Goal: Check status: Check status

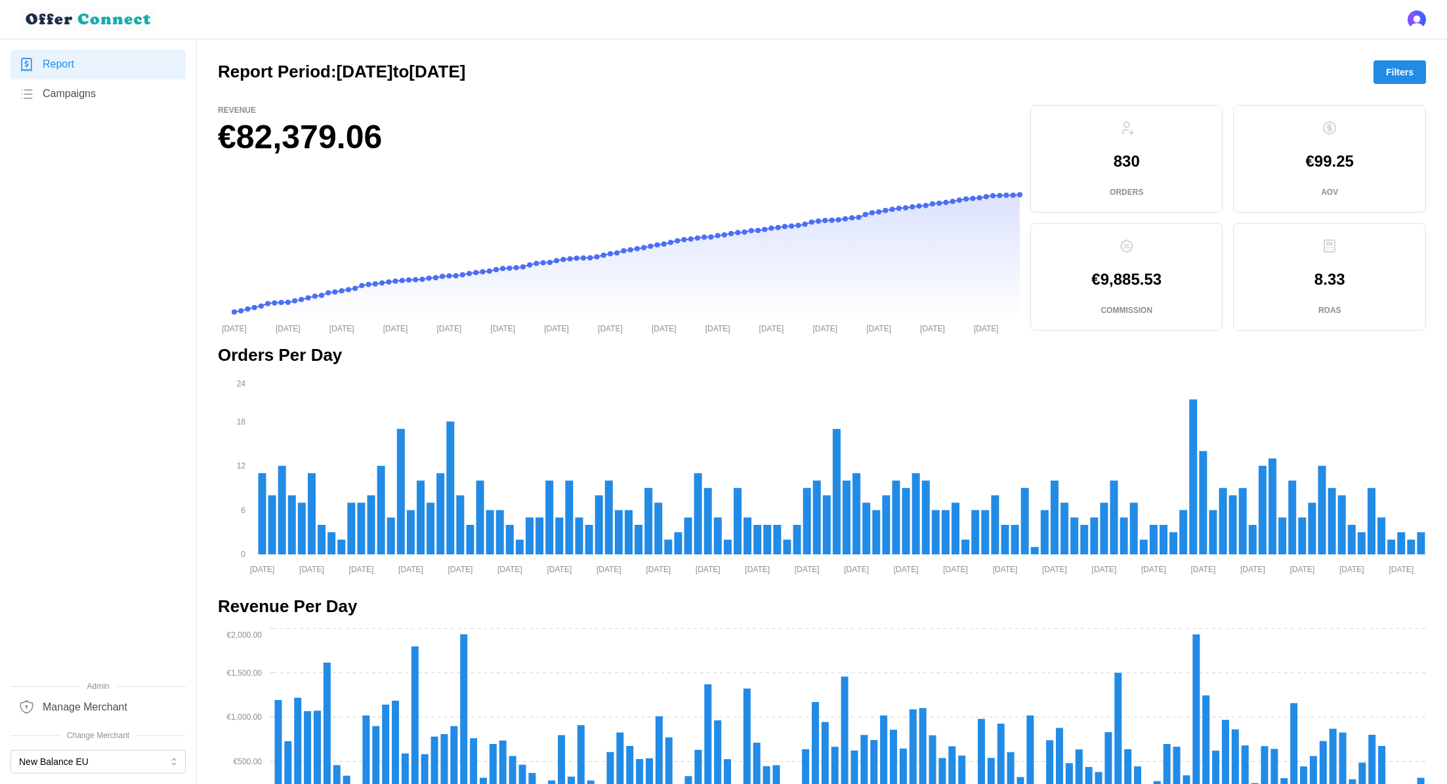
click at [1416, 70] on button "Filters" at bounding box center [1400, 72] width 53 height 24
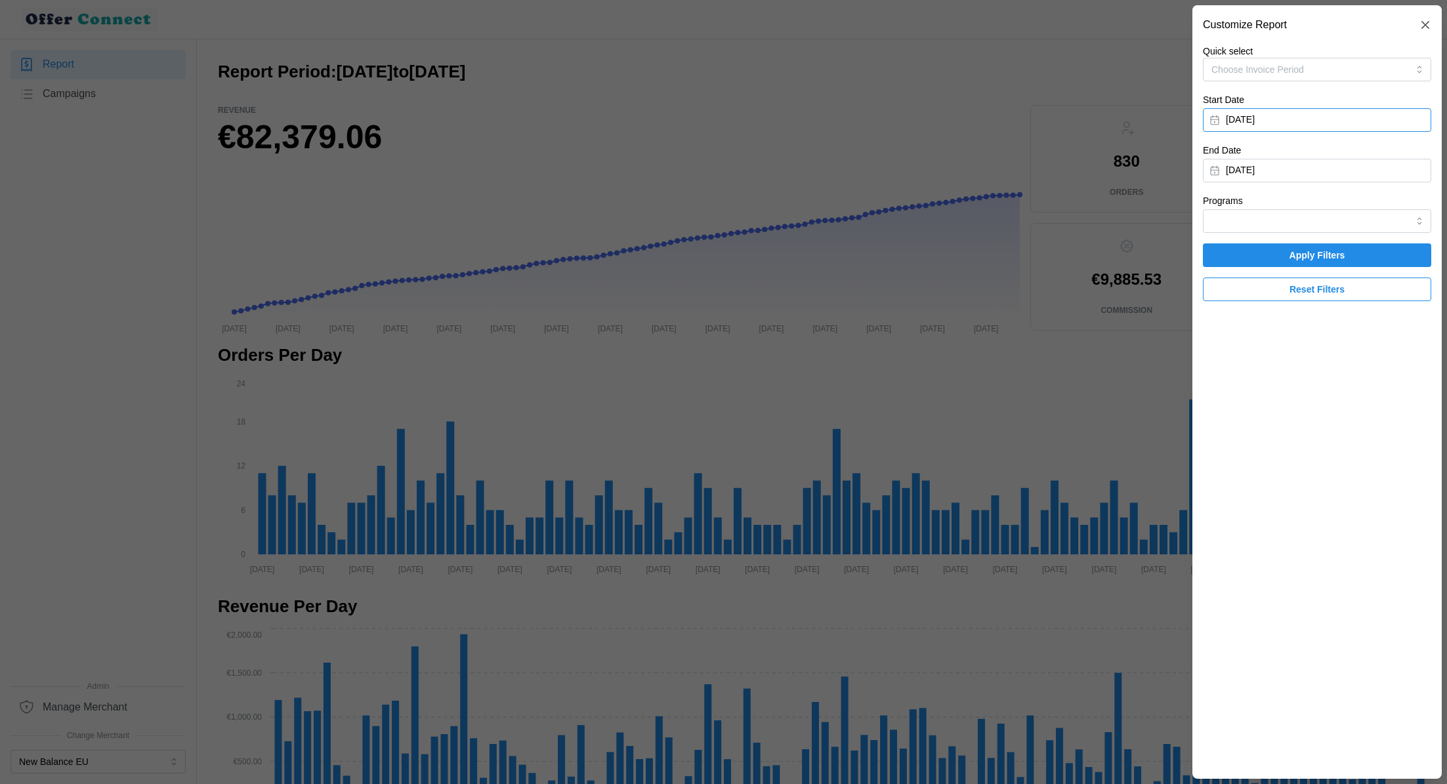
click at [1334, 109] on button "[DATE]" at bounding box center [1317, 120] width 228 height 24
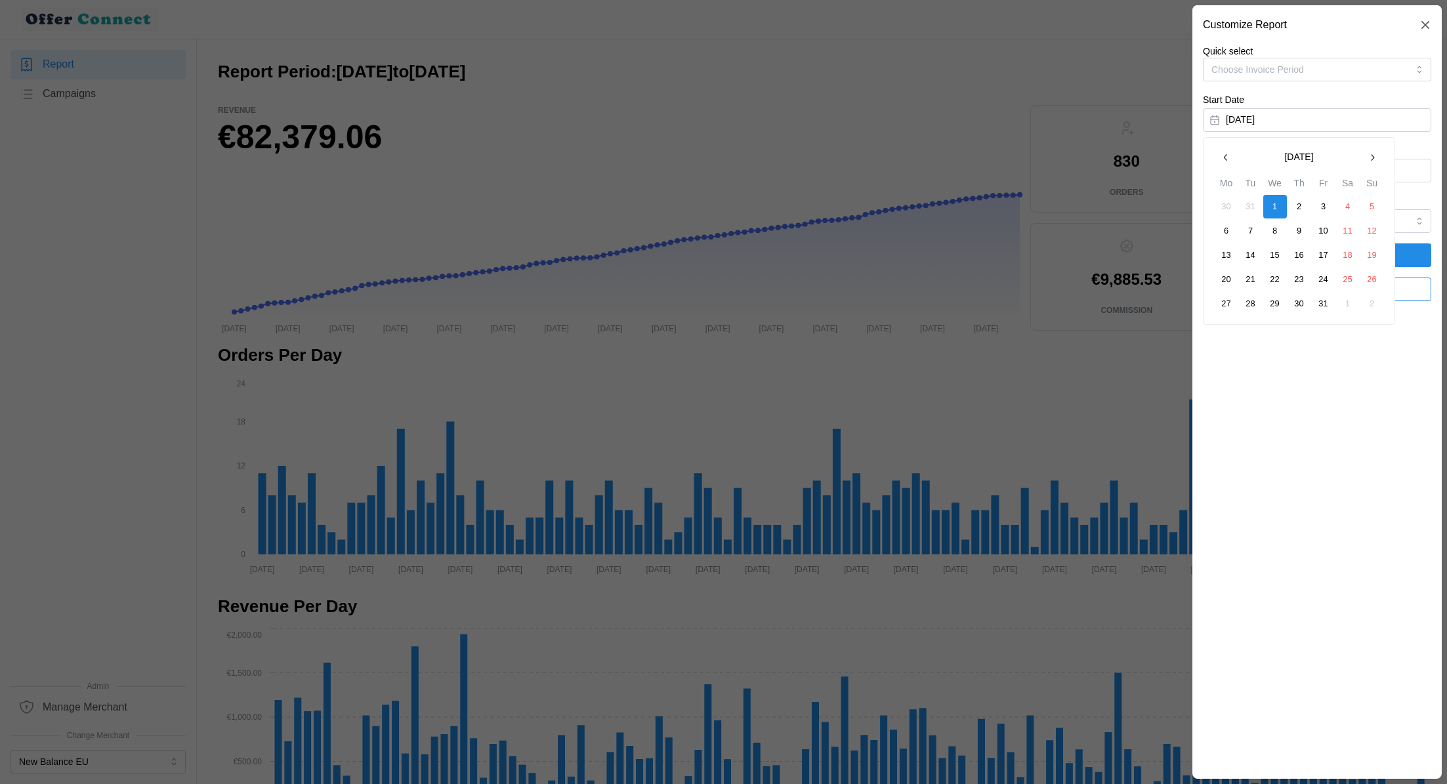
click at [1372, 156] on icon "button" at bounding box center [1372, 157] width 3 height 7
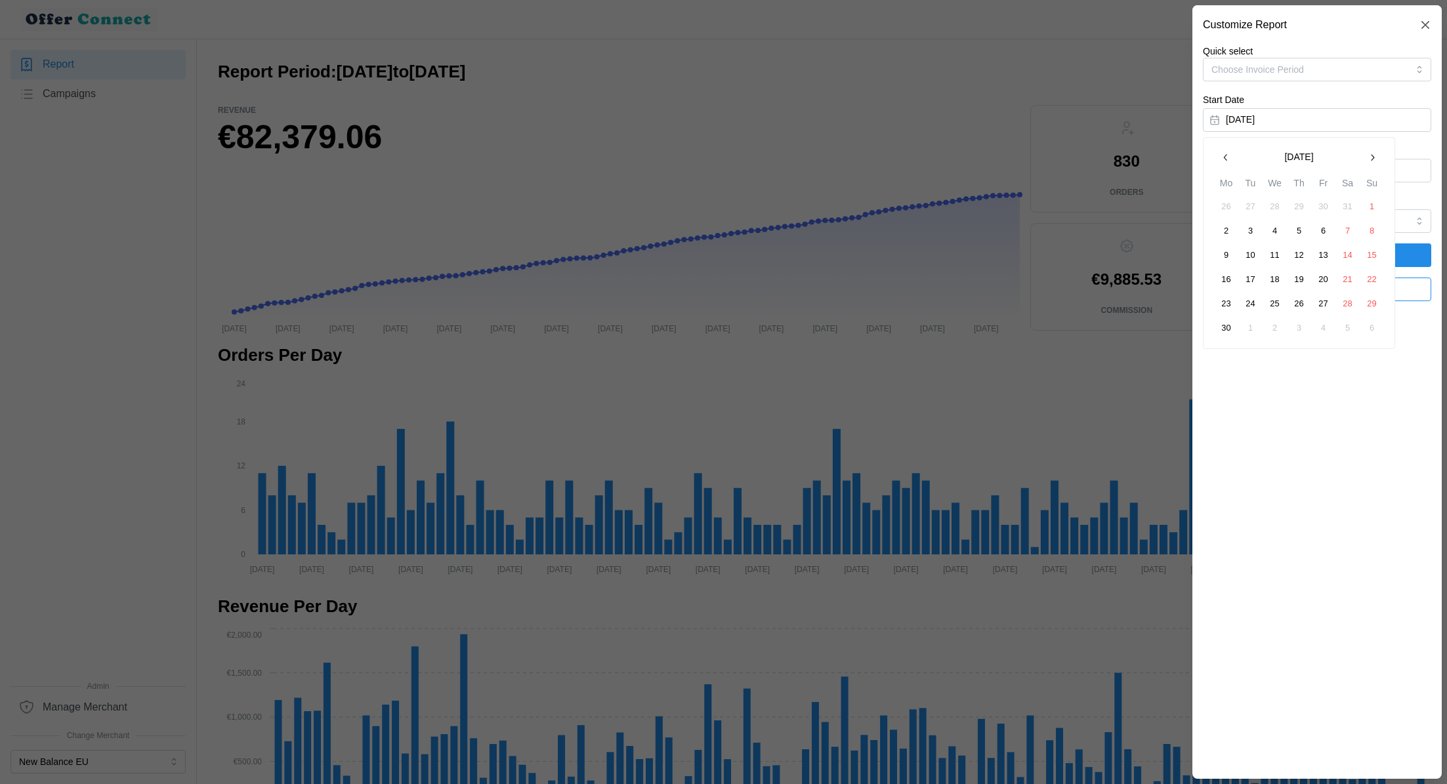
click at [1374, 209] on button "1" at bounding box center [1372, 207] width 24 height 24
click at [1368, 257] on span "Apply Filters" at bounding box center [1316, 255] width 203 height 22
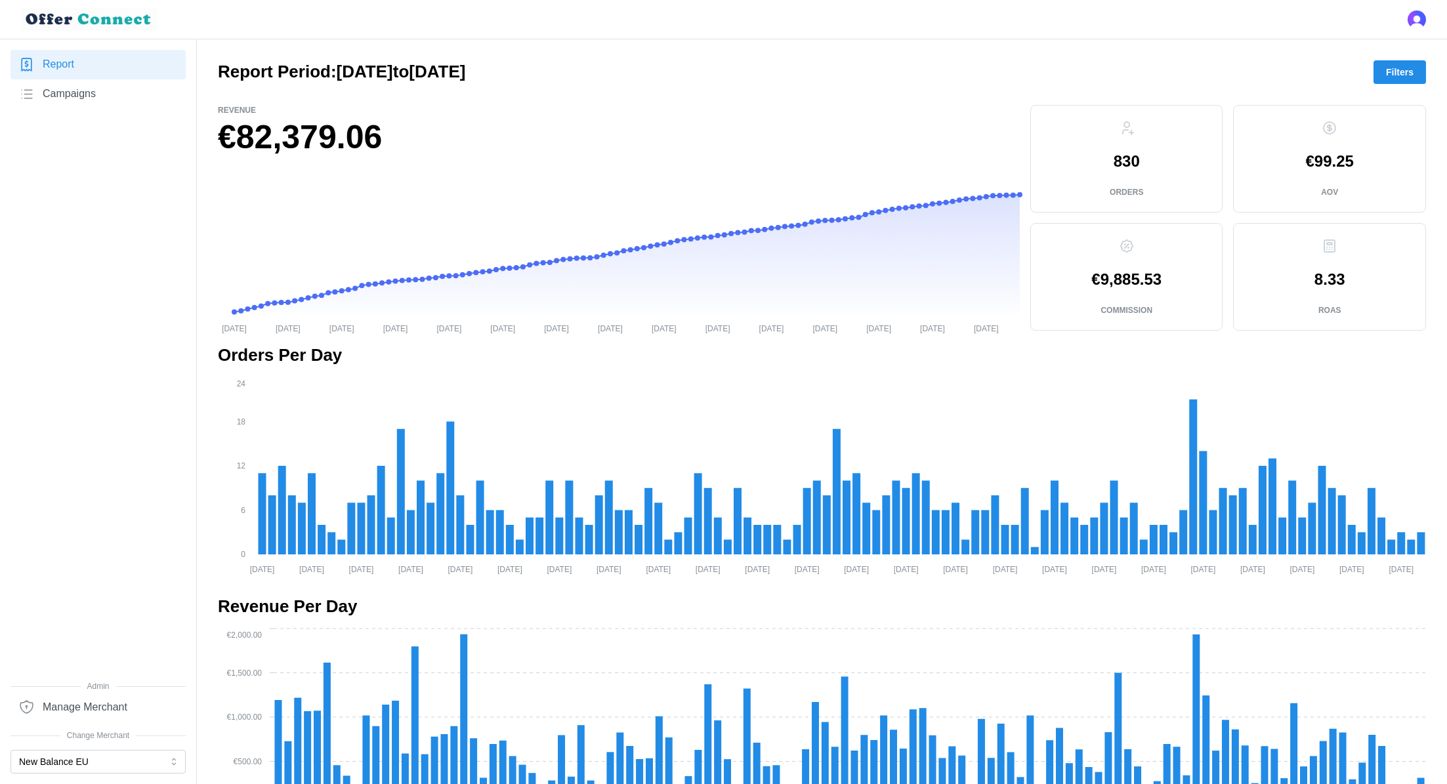
click at [1391, 69] on span "Filters" at bounding box center [1400, 72] width 28 height 22
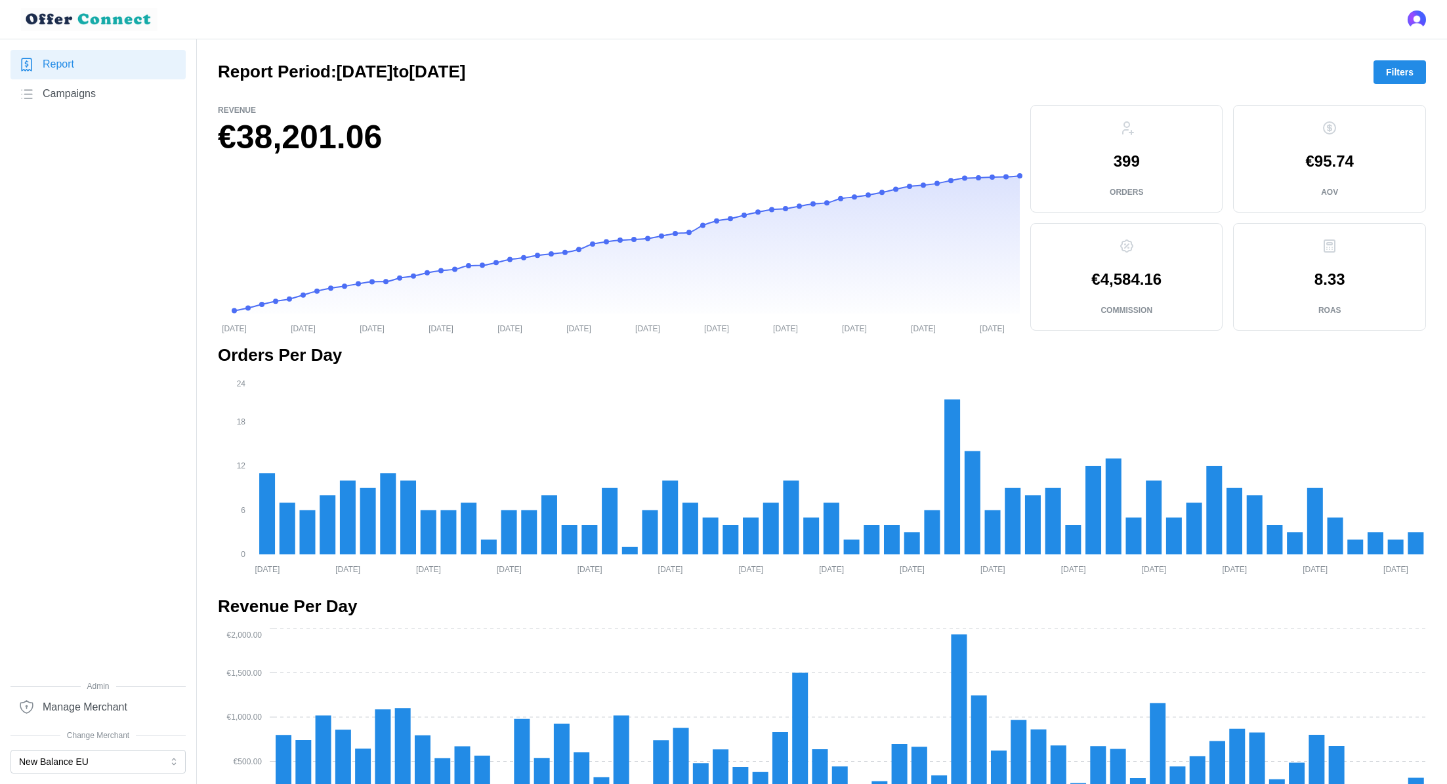
click at [1404, 74] on span "Filters" at bounding box center [1400, 72] width 28 height 22
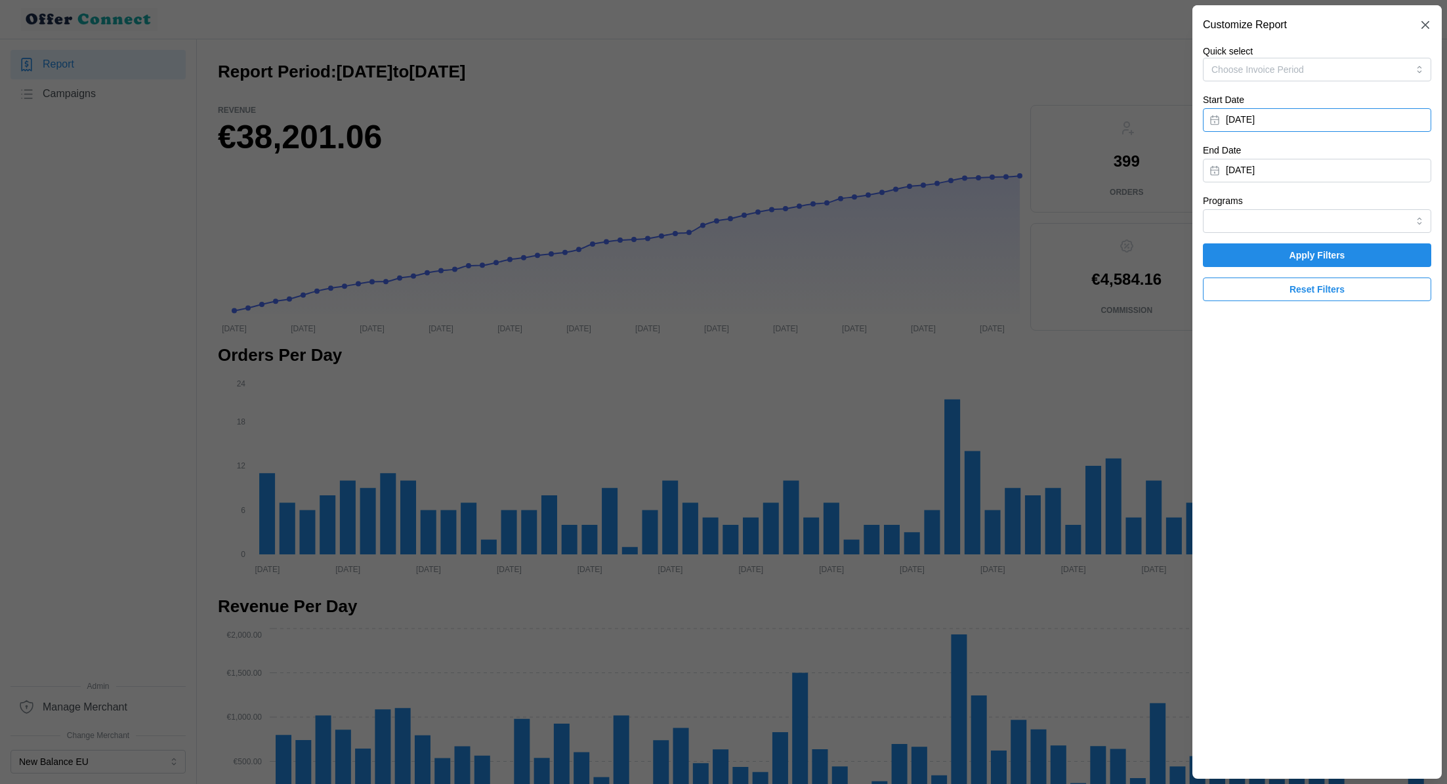
click at [1276, 119] on button "[DATE]" at bounding box center [1317, 120] width 228 height 24
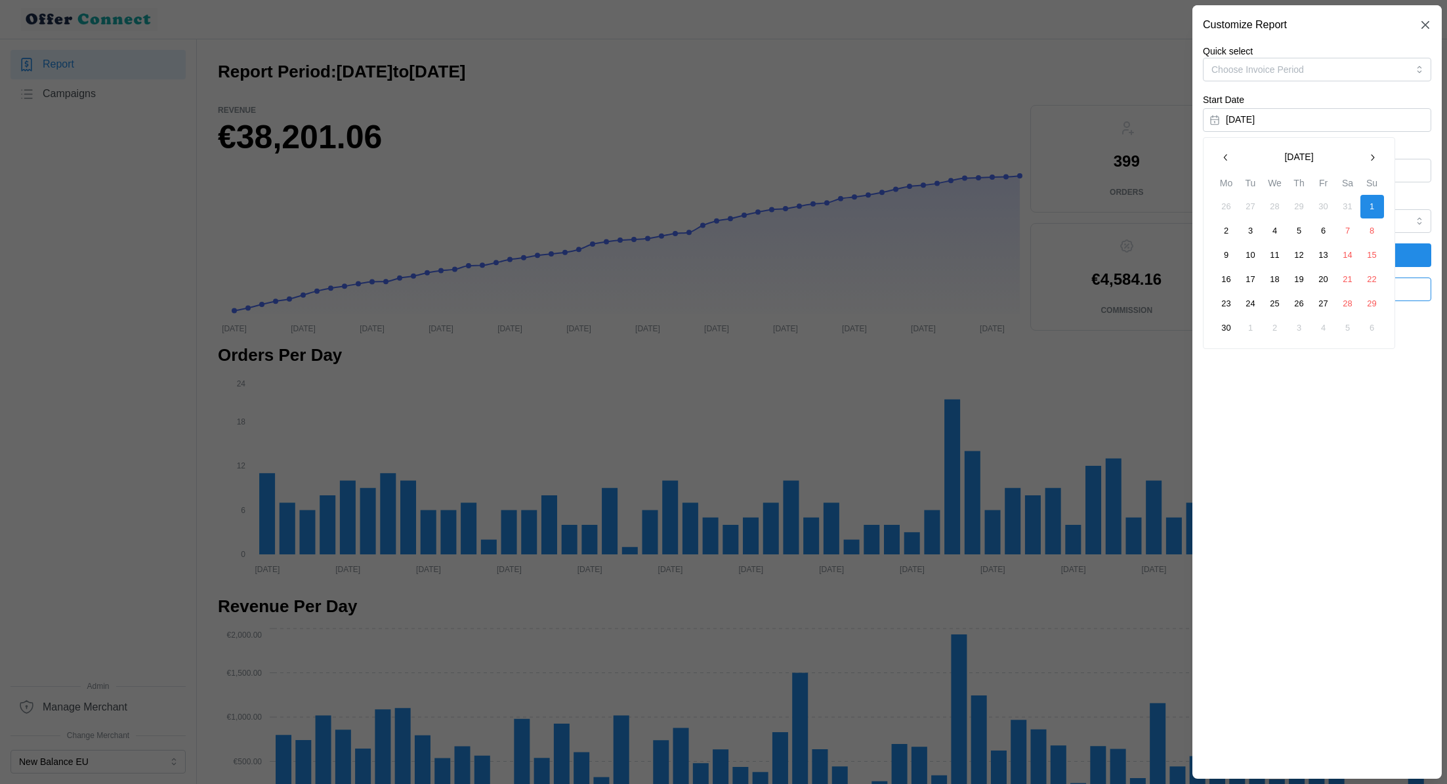
click at [1225, 161] on icon "button" at bounding box center [1226, 157] width 11 height 11
click at [1353, 205] on button "1" at bounding box center [1348, 207] width 24 height 24
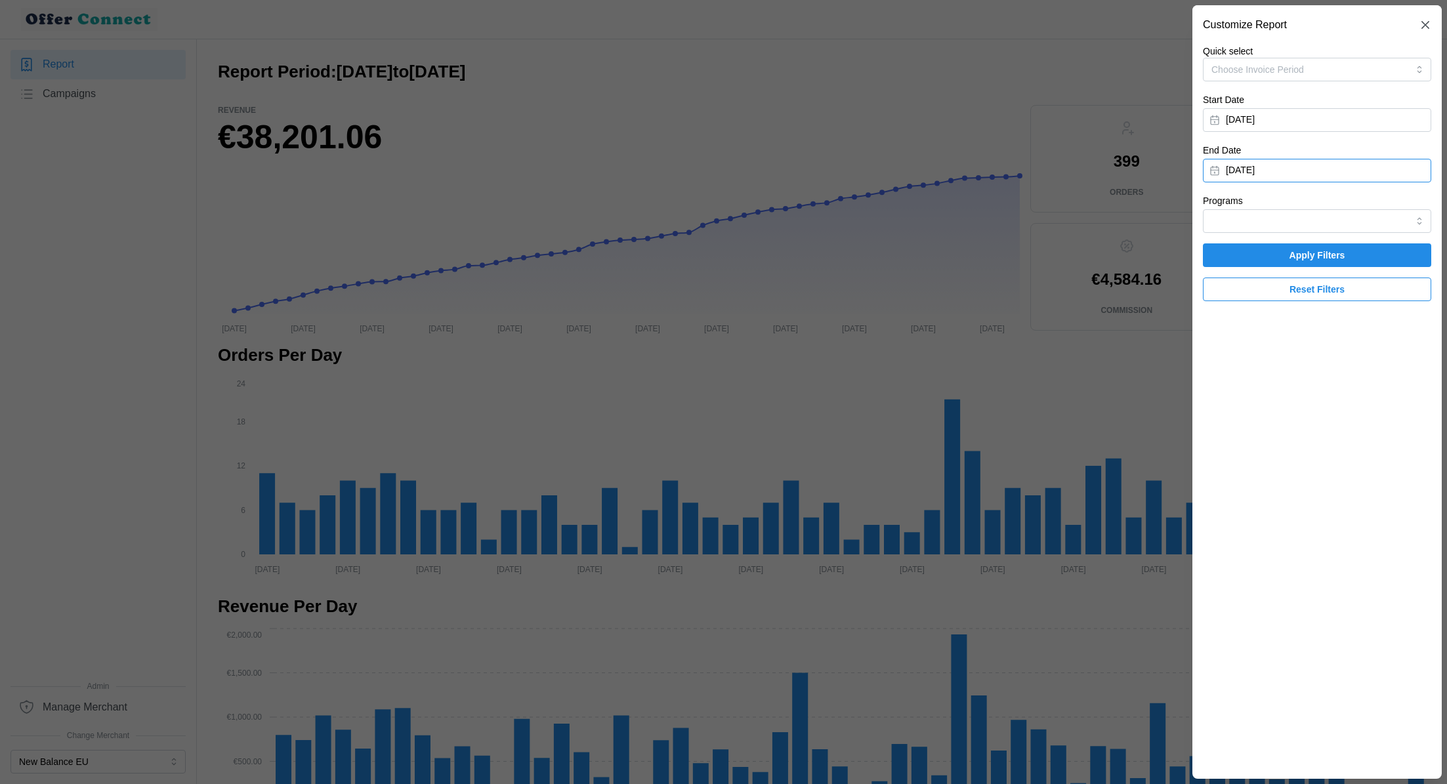
click at [1376, 175] on button "[DATE]" at bounding box center [1317, 171] width 228 height 24
click at [1379, 208] on button "button" at bounding box center [1372, 208] width 24 height 24
click at [1223, 207] on icon "button" at bounding box center [1226, 208] width 11 height 11
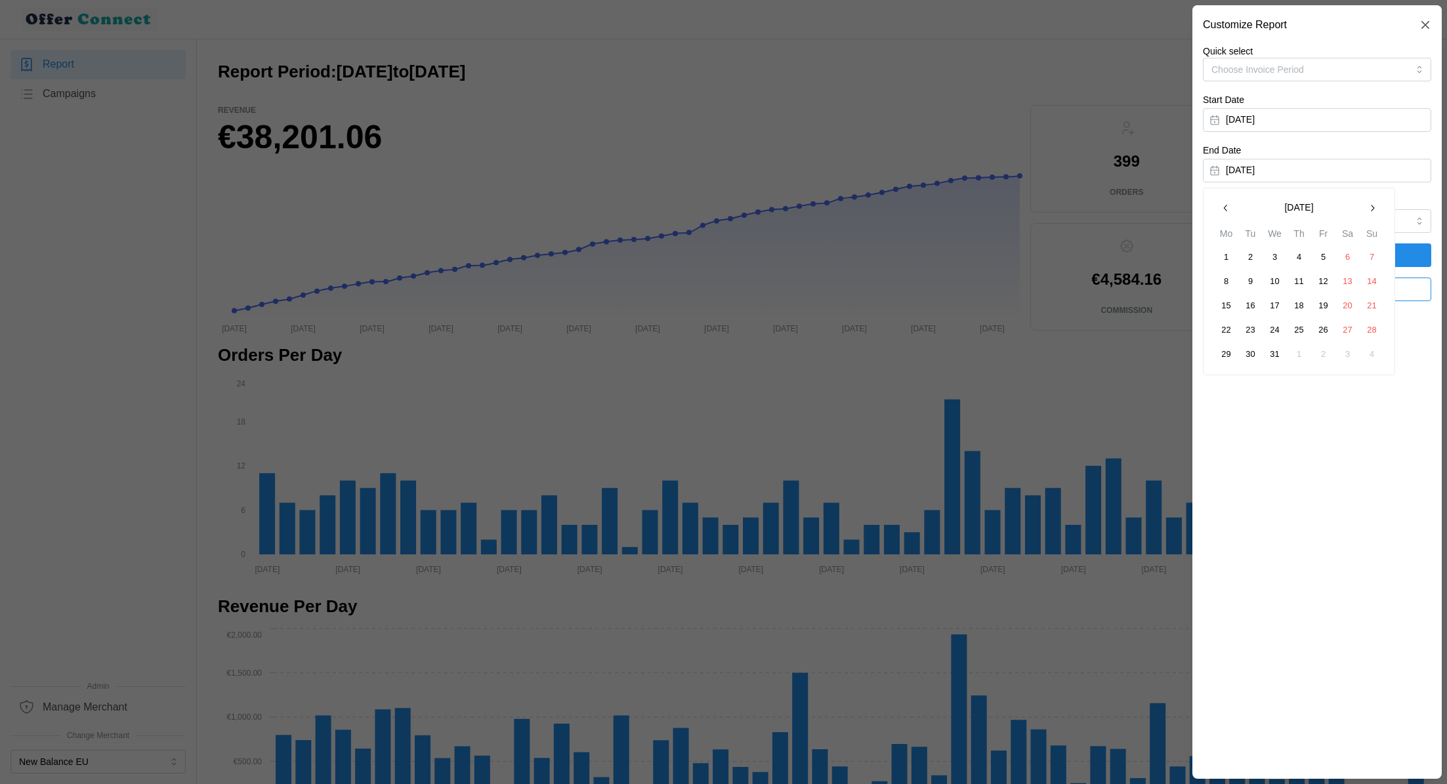
click at [1223, 207] on icon "button" at bounding box center [1226, 208] width 11 height 11
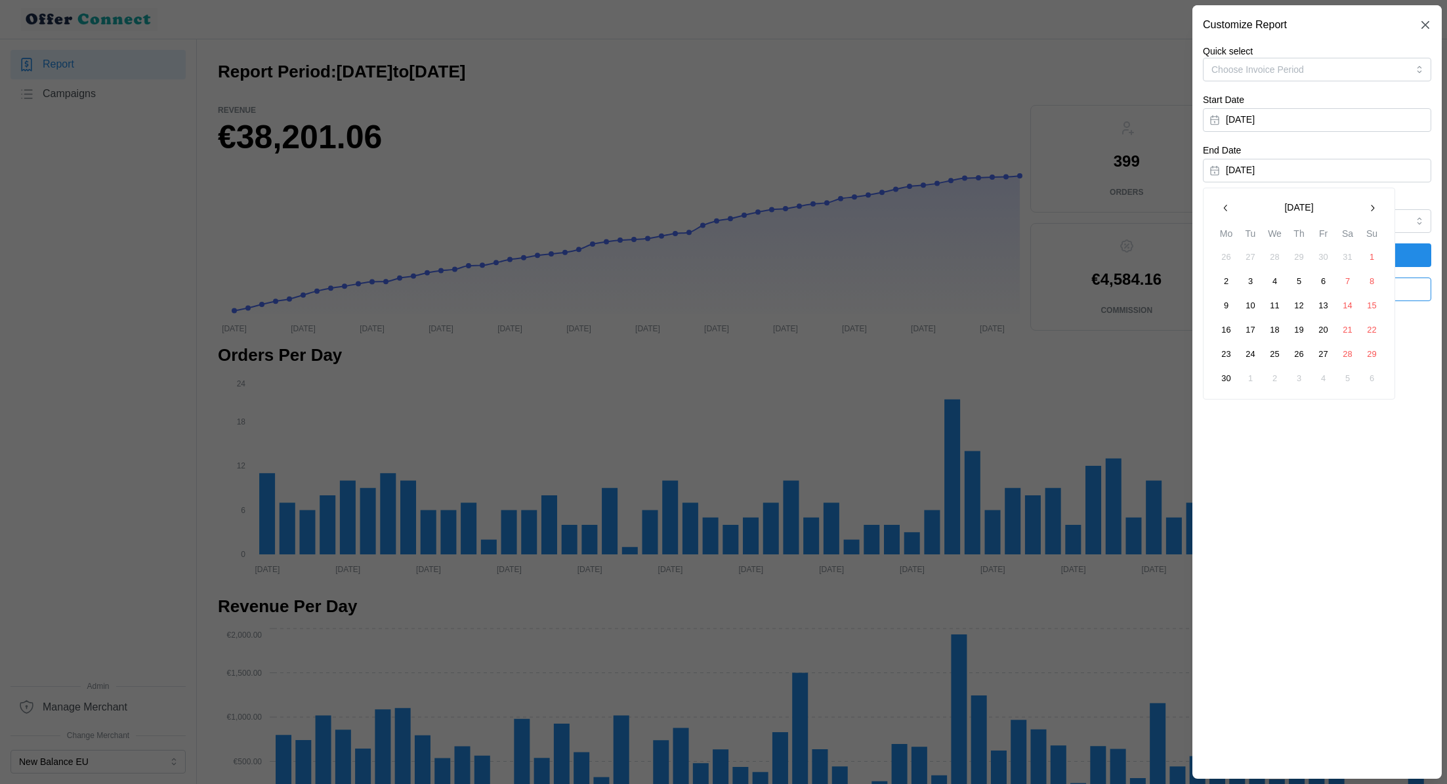
click at [1226, 211] on icon "button" at bounding box center [1226, 208] width 11 height 11
click at [1326, 356] on button "30" at bounding box center [1324, 355] width 24 height 24
click at [1284, 167] on button "[DATE]" at bounding box center [1317, 171] width 228 height 24
click at [1345, 356] on button "31" at bounding box center [1348, 355] width 24 height 24
click at [1378, 260] on span "Apply Filters" at bounding box center [1316, 255] width 203 height 22
